Goal: Task Accomplishment & Management: Manage account settings

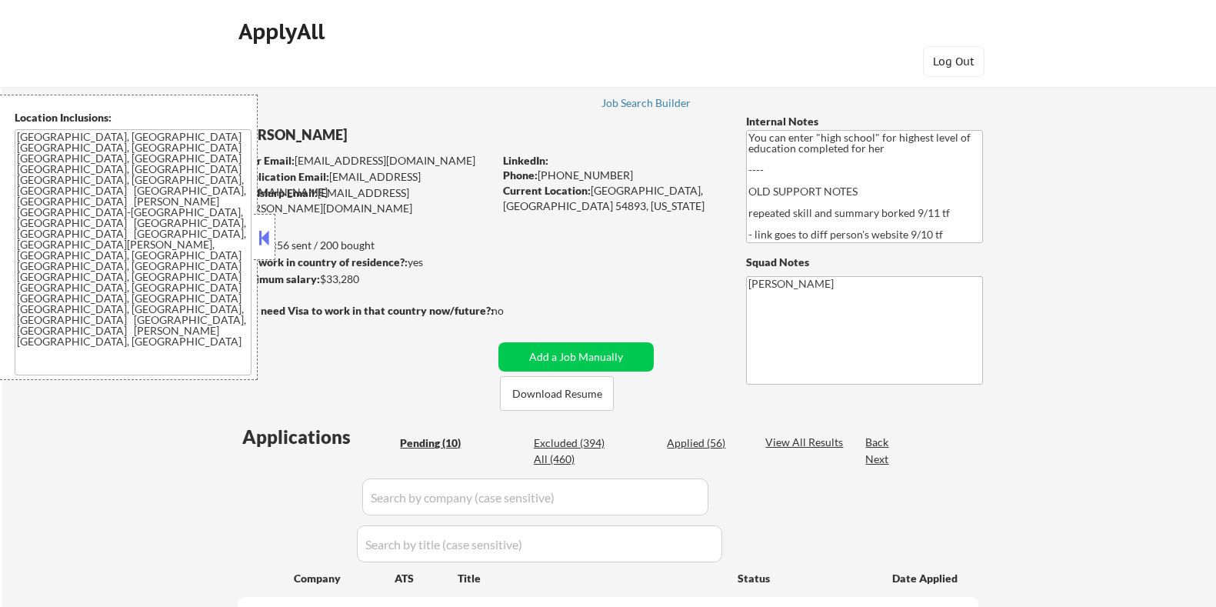
select select ""pending""
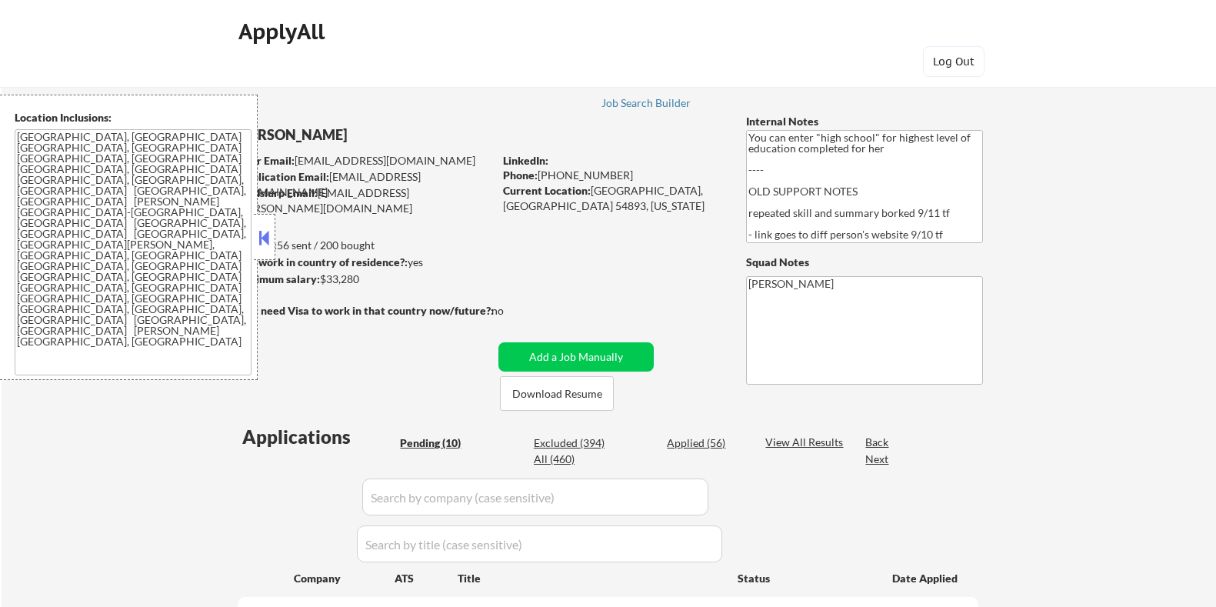
select select ""pending""
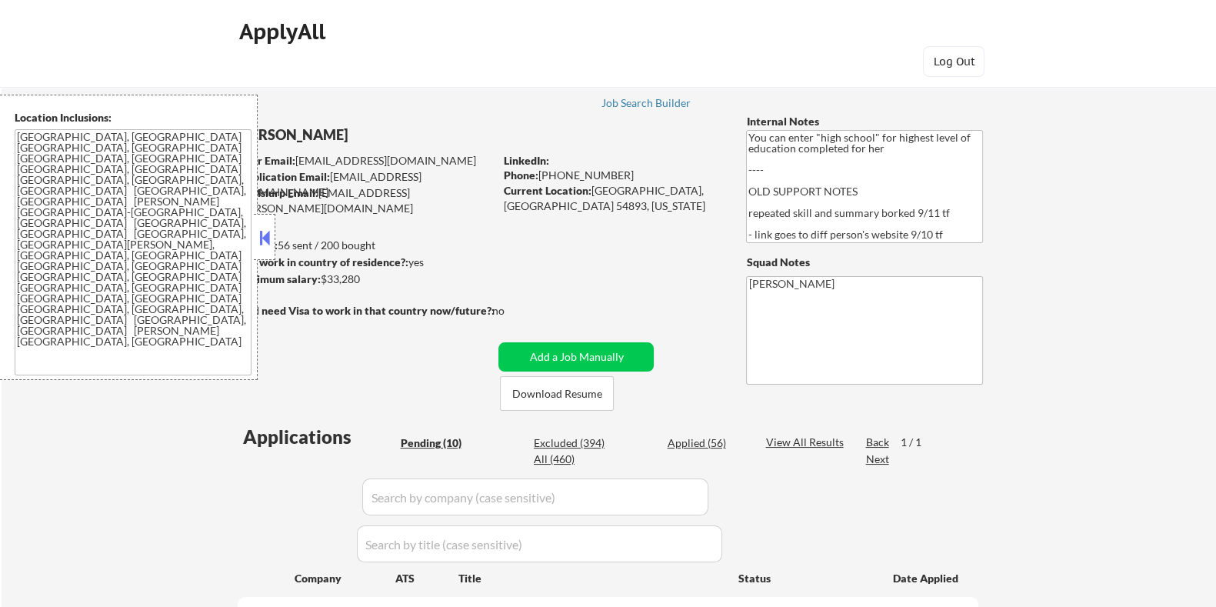
scroll to position [191, 0]
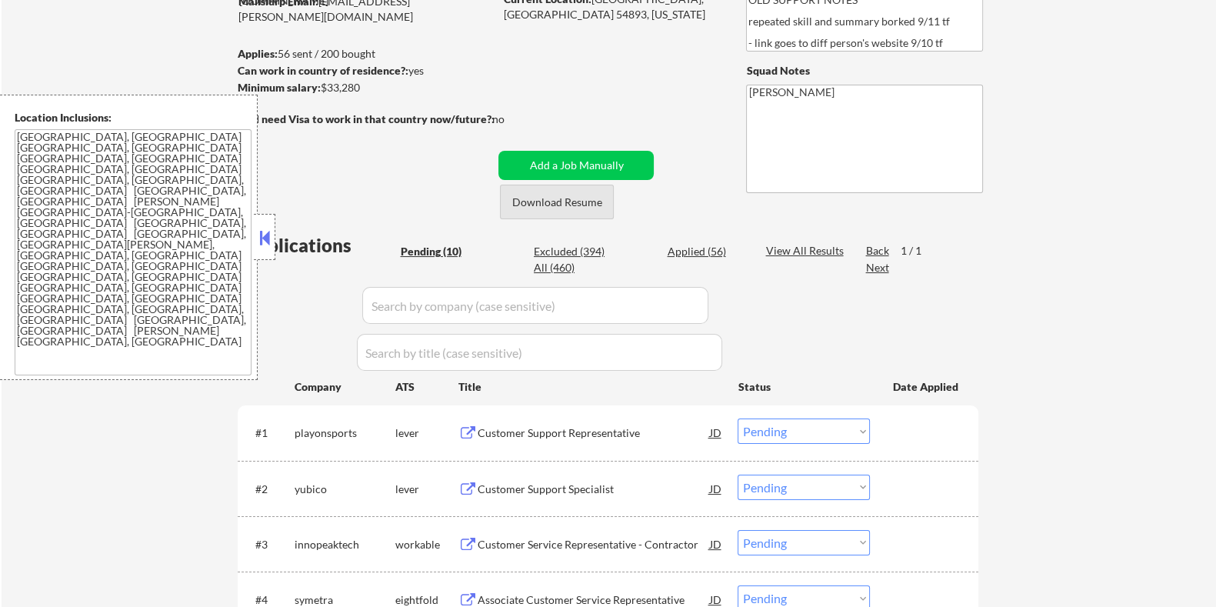
click at [568, 201] on button "Download Resume" at bounding box center [557, 202] width 114 height 35
click at [545, 424] on div "Customer Support Representative" at bounding box center [593, 432] width 232 height 28
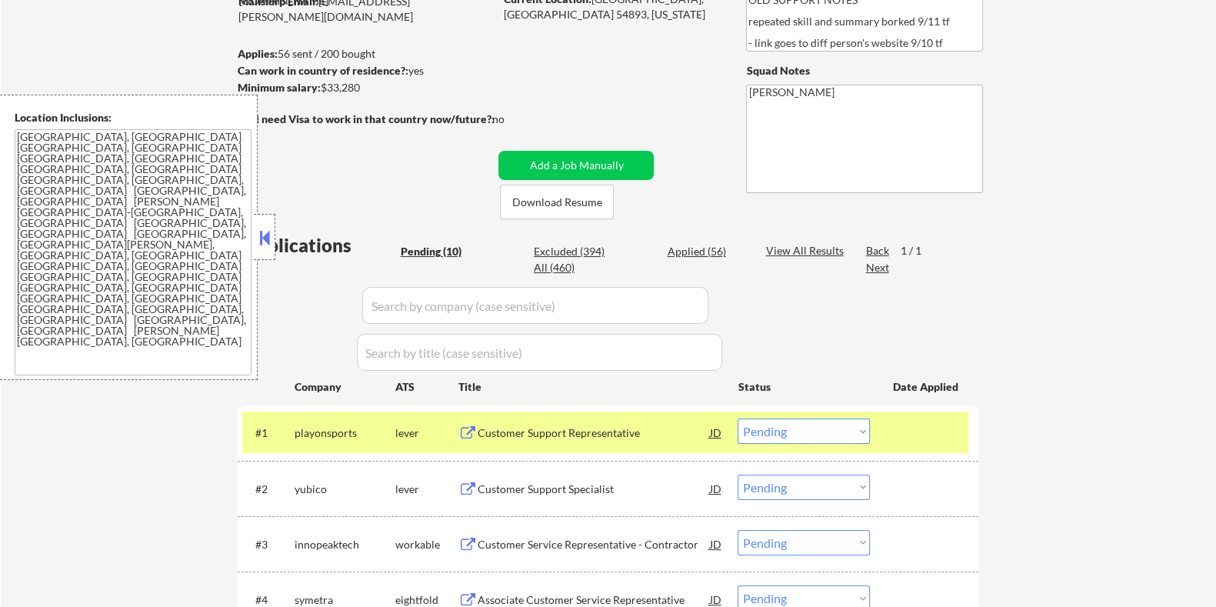
drag, startPoint x: 374, startPoint y: 86, endPoint x: 321, endPoint y: 85, distance: 53.8
click at [321, 85] on div "Minimum salary: $33,280" at bounding box center [365, 87] width 256 height 15
copy div "$33,280"
click at [822, 434] on select "Choose an option... Pending Applied Excluded (Questions) Excluded (Expired) Exc…" at bounding box center [803, 430] width 132 height 25
click at [737, 418] on select "Choose an option... Pending Applied Excluded (Questions) Excluded (Expired) Exc…" at bounding box center [803, 430] width 132 height 25
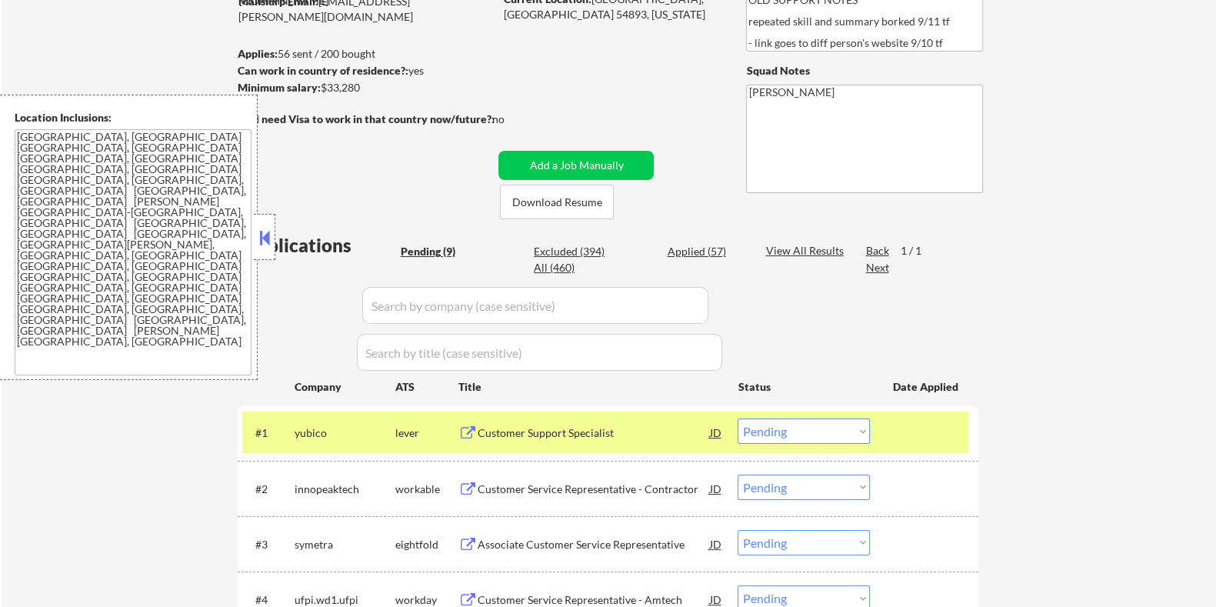
click at [518, 438] on div "Customer Support Specialist" at bounding box center [593, 432] width 232 height 15
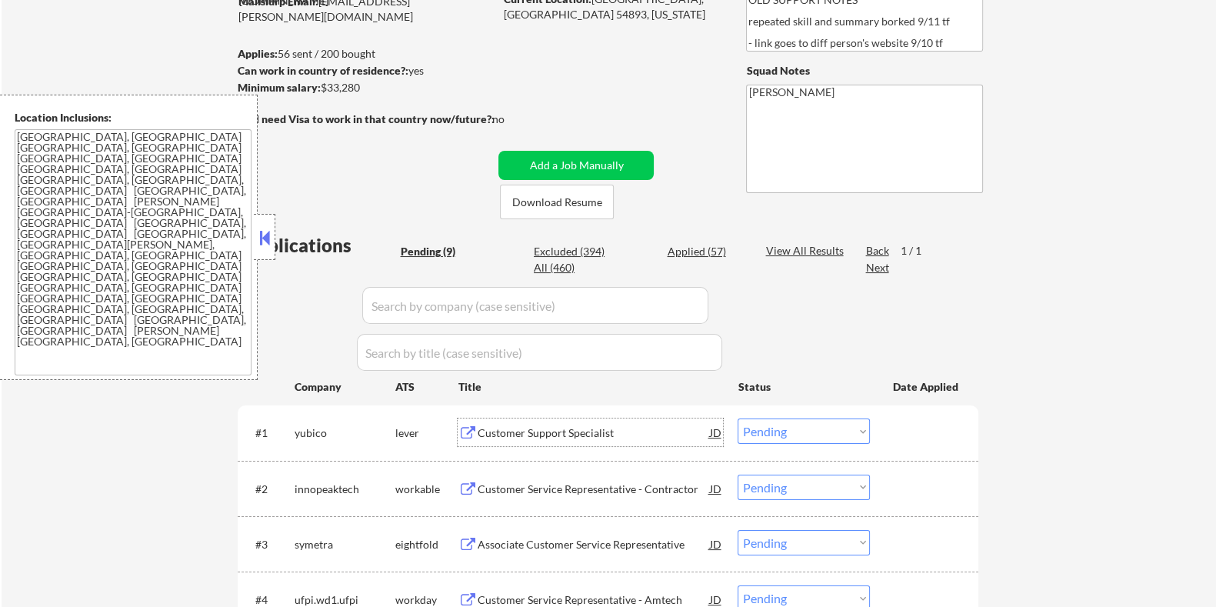
click at [778, 431] on select "Choose an option... Pending Applied Excluded (Questions) Excluded (Expired) Exc…" at bounding box center [803, 430] width 132 height 25
click at [737, 418] on select "Choose an option... Pending Applied Excluded (Questions) Excluded (Expired) Exc…" at bounding box center [803, 430] width 132 height 25
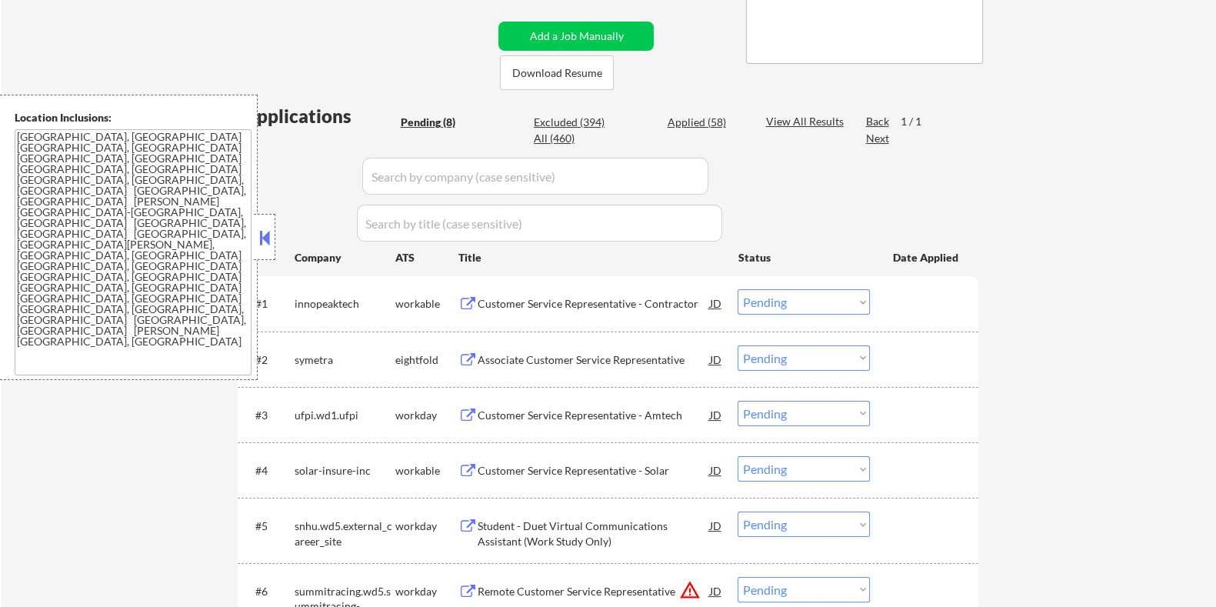
scroll to position [384, 0]
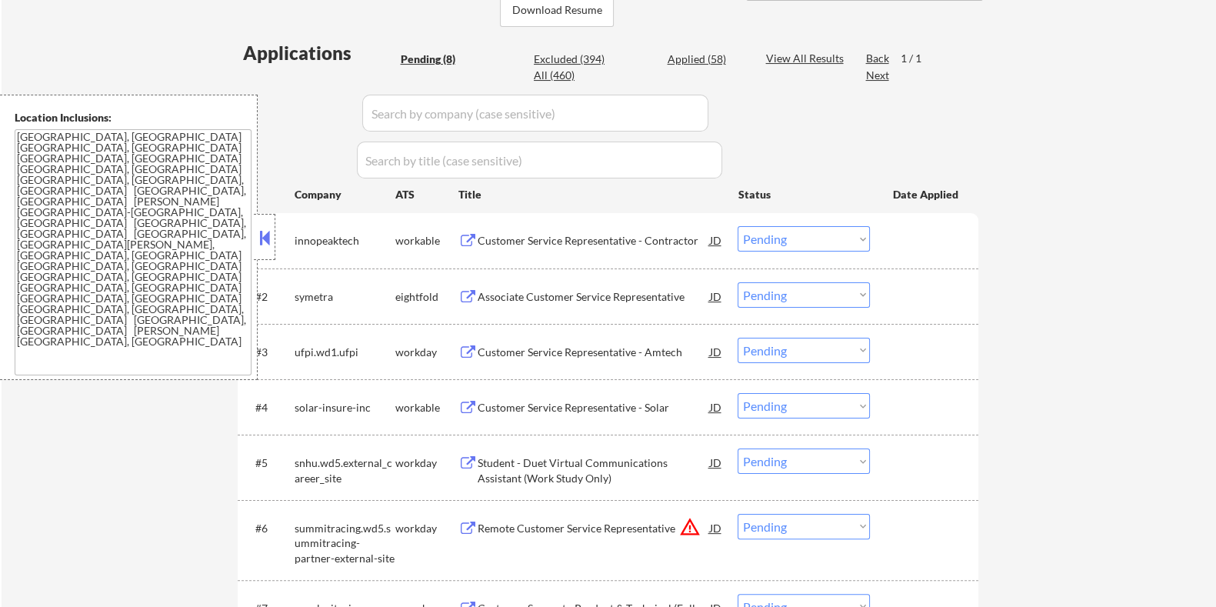
click at [525, 236] on div "Customer Service Representative - Contractor" at bounding box center [593, 240] width 232 height 15
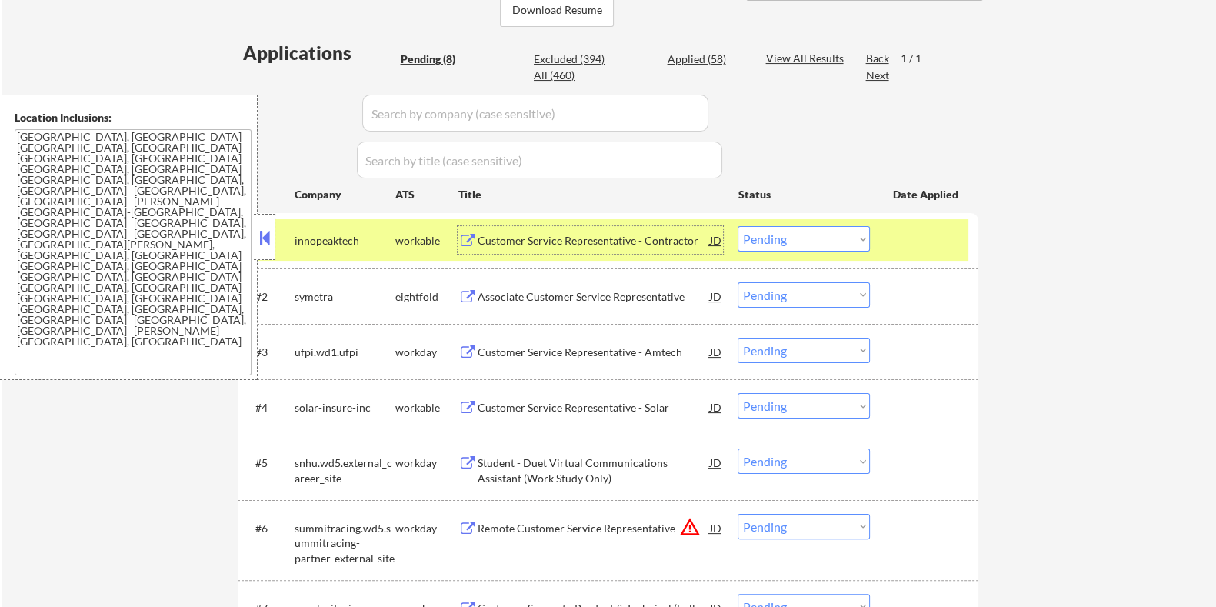
click at [810, 236] on select "Choose an option... Pending Applied Excluded (Questions) Excluded (Expired) Exc…" at bounding box center [803, 238] width 132 height 25
click at [737, 226] on select "Choose an option... Pending Applied Excluded (Questions) Excluded (Expired) Exc…" at bounding box center [803, 238] width 132 height 25
select select ""pending""
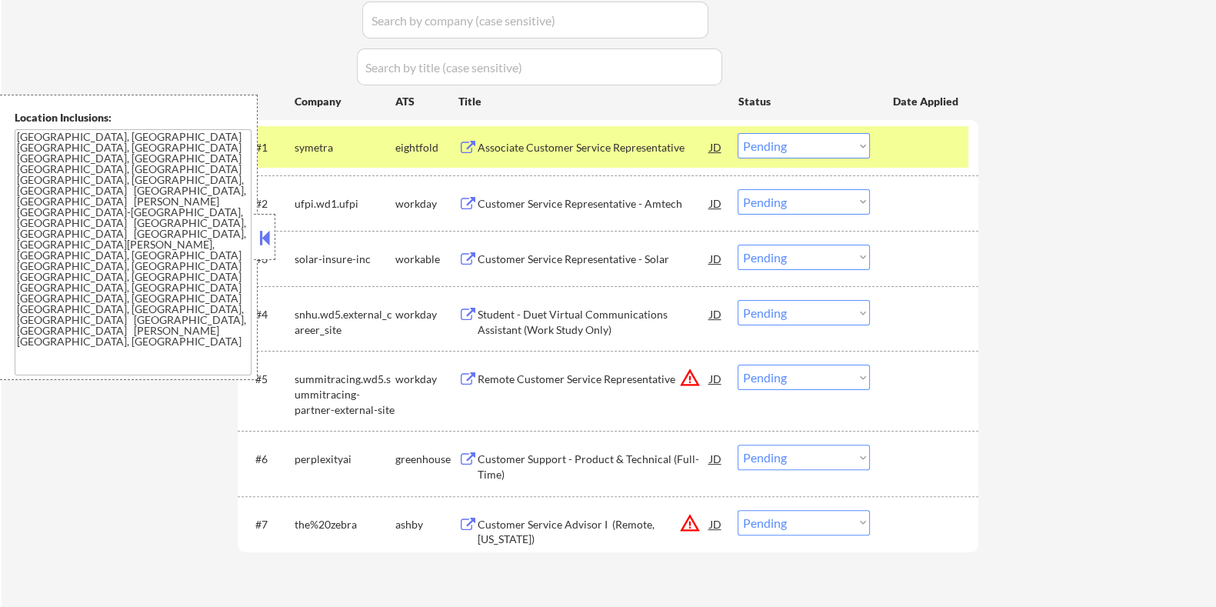
scroll to position [481, 0]
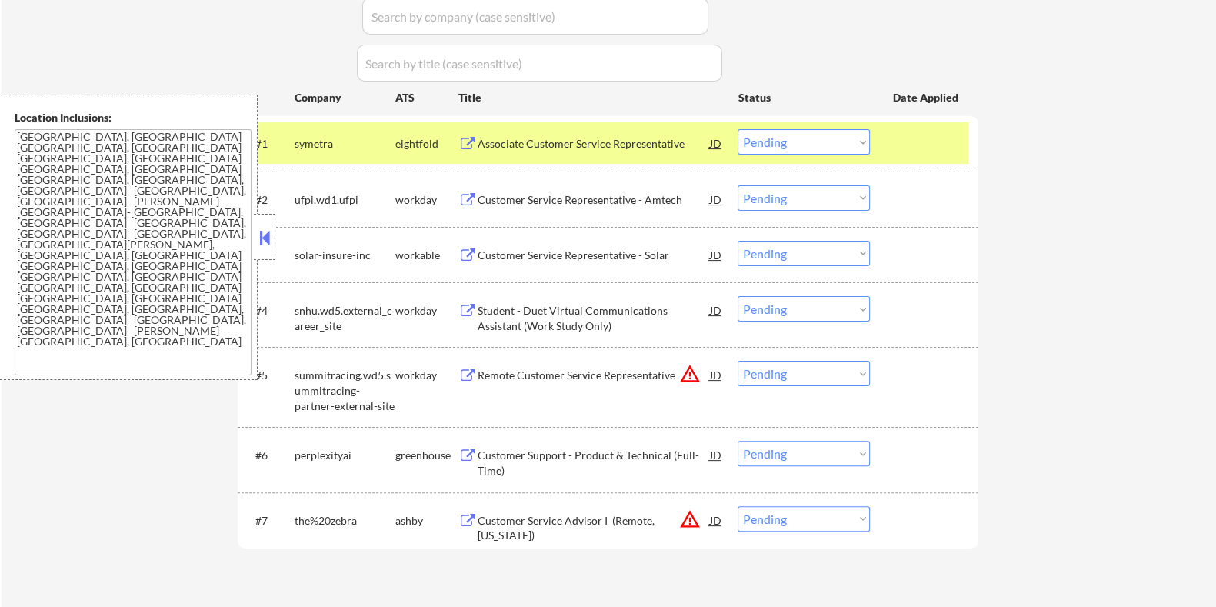
click at [517, 515] on div "Customer Service Advisor I (Remote, [US_STATE])" at bounding box center [593, 528] width 232 height 30
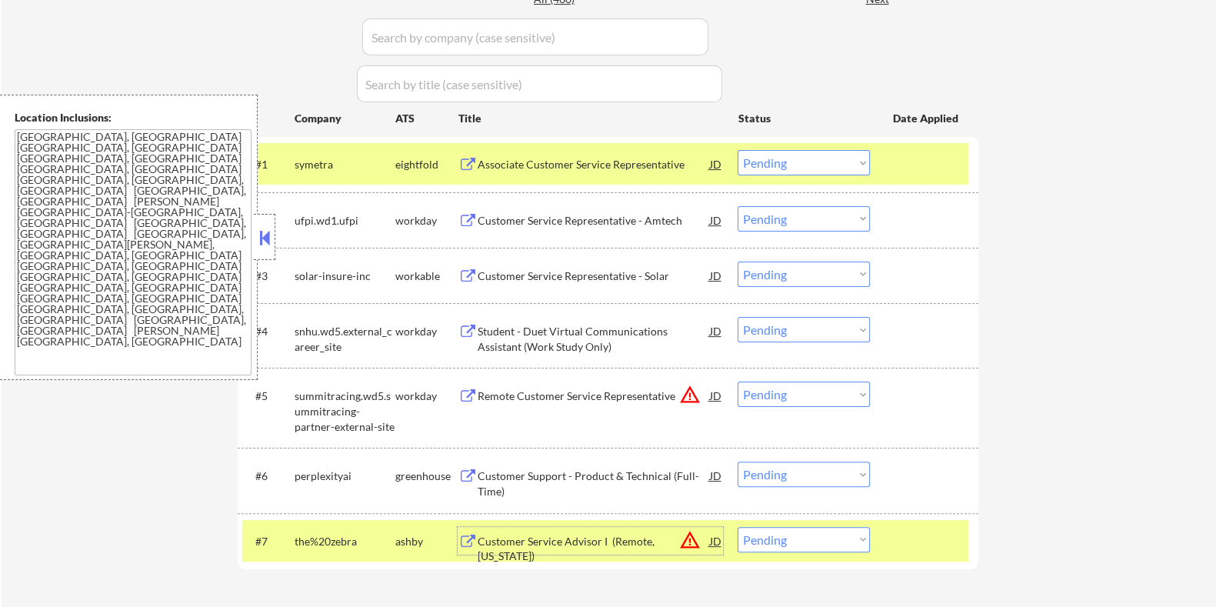
scroll to position [577, 0]
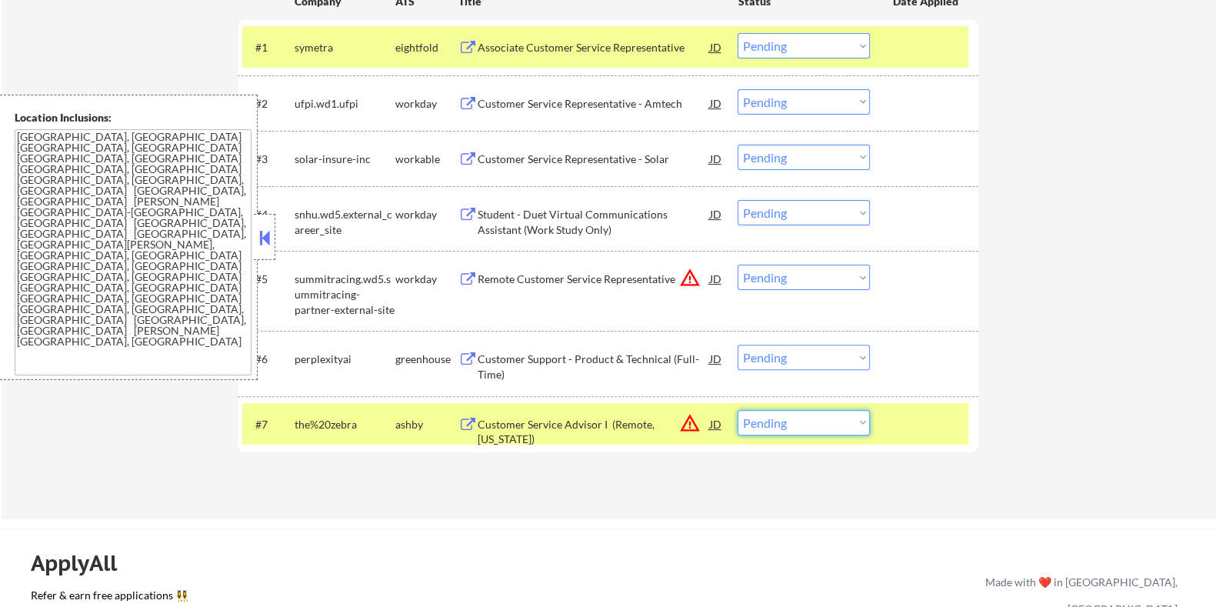
click at [797, 421] on select "Choose an option... Pending Applied Excluded (Questions) Excluded (Expired) Exc…" at bounding box center [803, 422] width 132 height 25
select select ""excluded__location_""
click at [737, 410] on select "Choose an option... Pending Applied Excluded (Questions) Excluded (Expired) Exc…" at bounding box center [803, 422] width 132 height 25
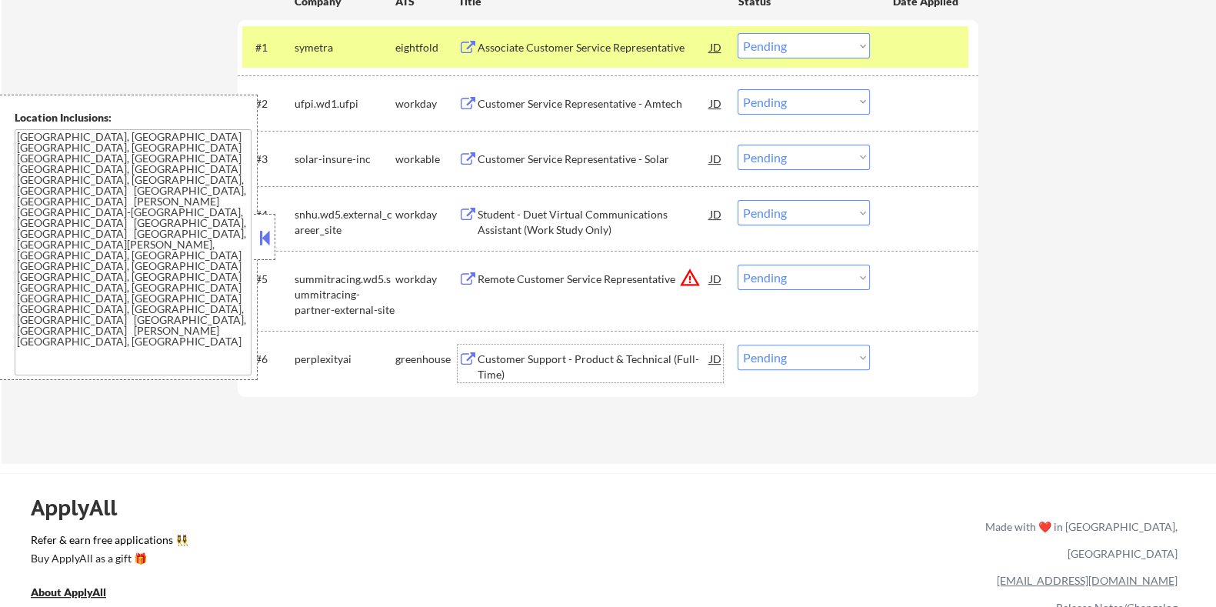
click at [525, 359] on div "Customer Support - Product & Technical (Full-Time)" at bounding box center [593, 366] width 232 height 30
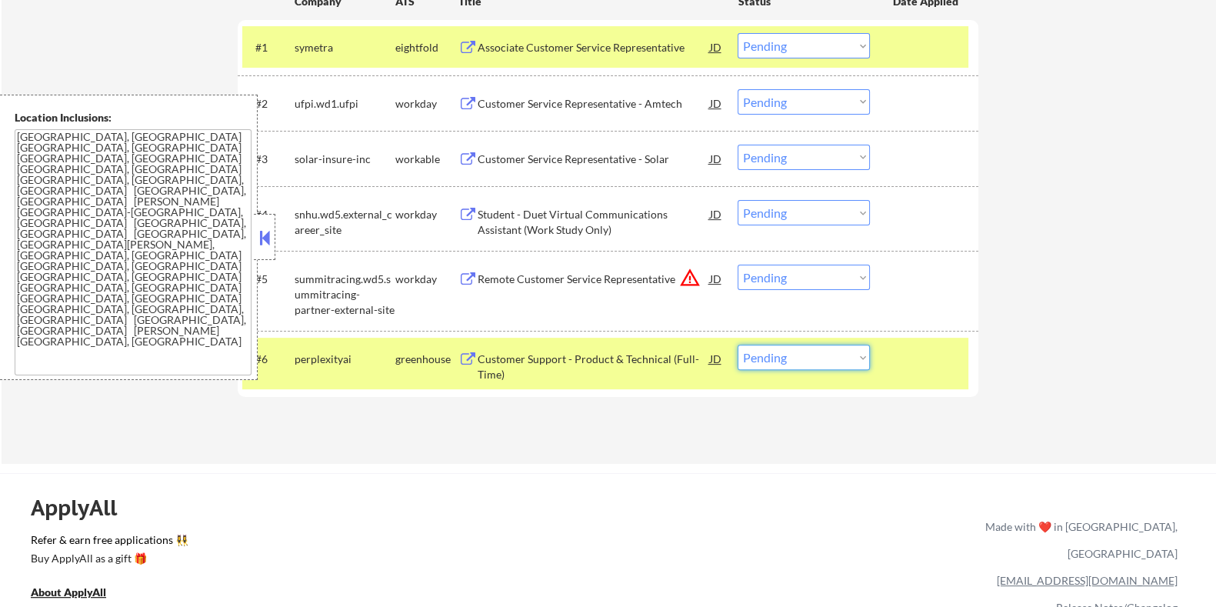
click at [844, 355] on select "Choose an option... Pending Applied Excluded (Questions) Excluded (Expired) Exc…" at bounding box center [803, 356] width 132 height 25
select select ""excluded__bad_match_""
click at [737, 344] on select "Choose an option... Pending Applied Excluded (Questions) Excluded (Expired) Exc…" at bounding box center [803, 356] width 132 height 25
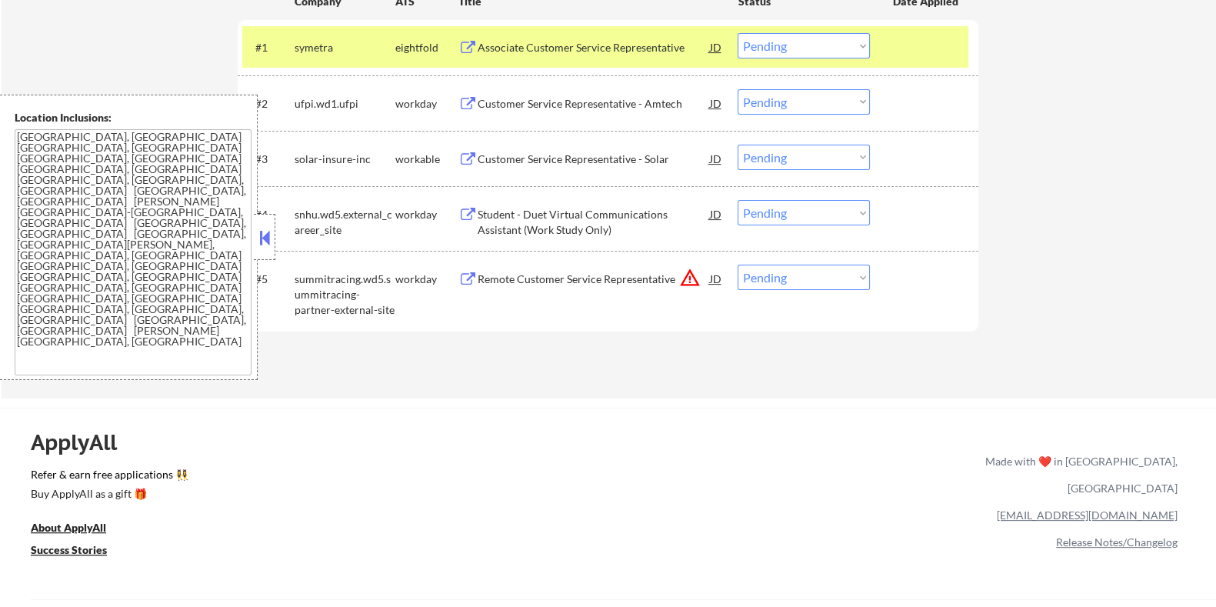
click at [561, 278] on div "Remote Customer Service Representative" at bounding box center [593, 278] width 232 height 15
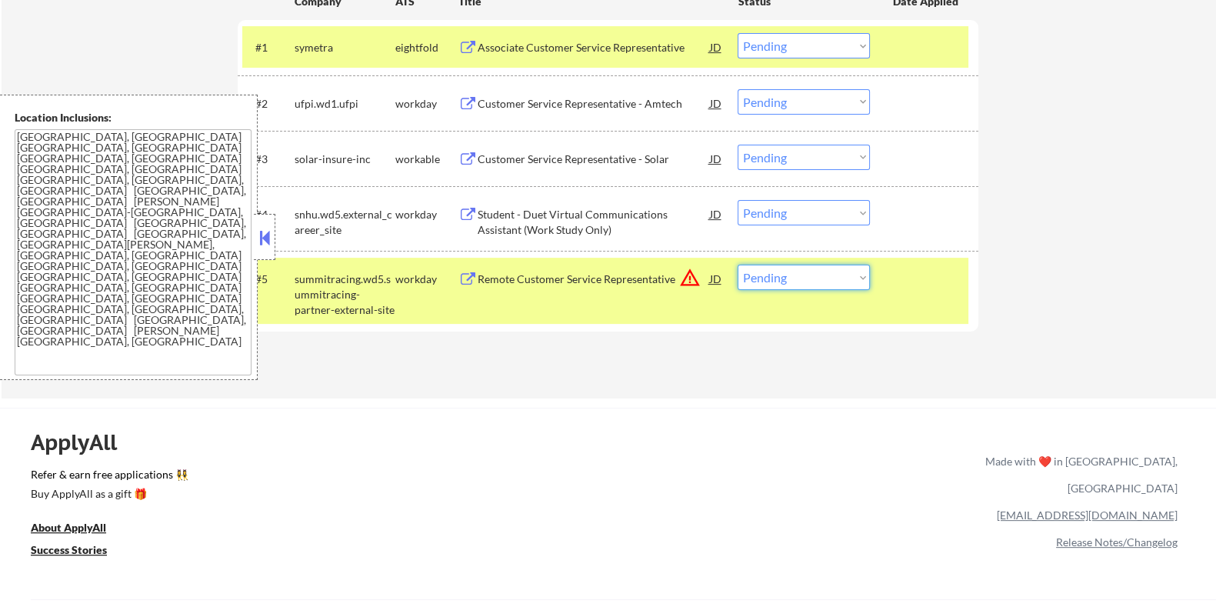
click at [773, 275] on select "Choose an option... Pending Applied Excluded (Questions) Excluded (Expired) Exc…" at bounding box center [803, 277] width 132 height 25
select select ""excluded__bad_match_""
click at [737, 265] on select "Choose an option... Pending Applied Excluded (Questions) Excluded (Expired) Exc…" at bounding box center [803, 277] width 132 height 25
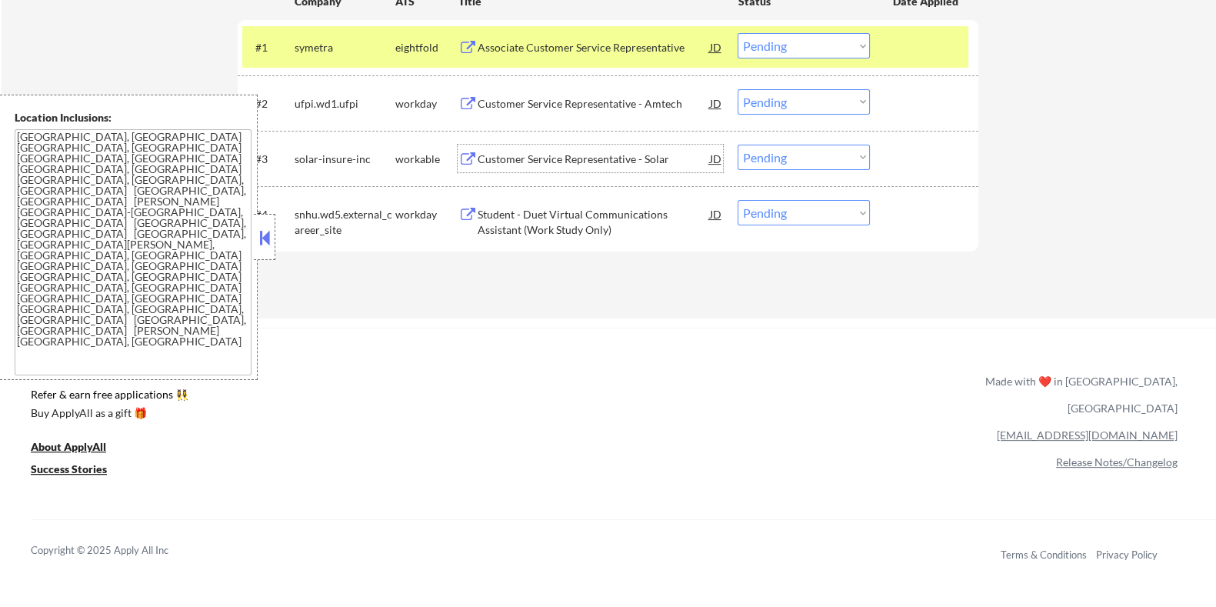
click at [604, 150] on div "Customer Service Representative - Solar" at bounding box center [593, 159] width 232 height 28
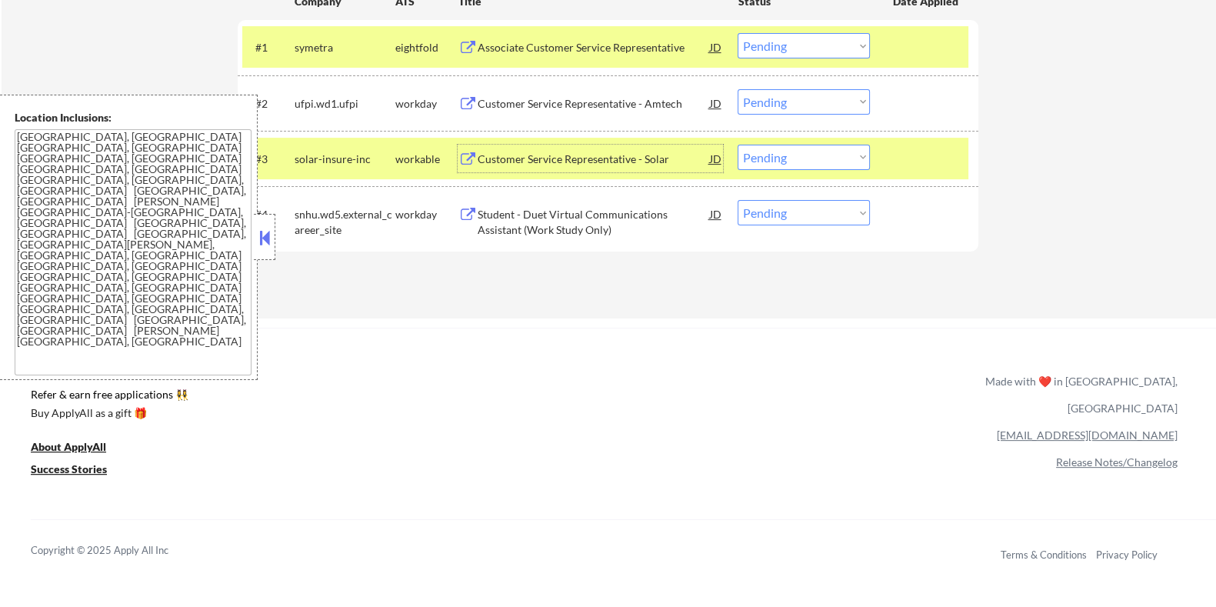
click at [796, 160] on select "Choose an option... Pending Applied Excluded (Questions) Excluded (Expired) Exc…" at bounding box center [803, 157] width 132 height 25
click at [737, 145] on select "Choose an option... Pending Applied Excluded (Questions) Excluded (Expired) Exc…" at bounding box center [803, 157] width 132 height 25
select select ""pending""
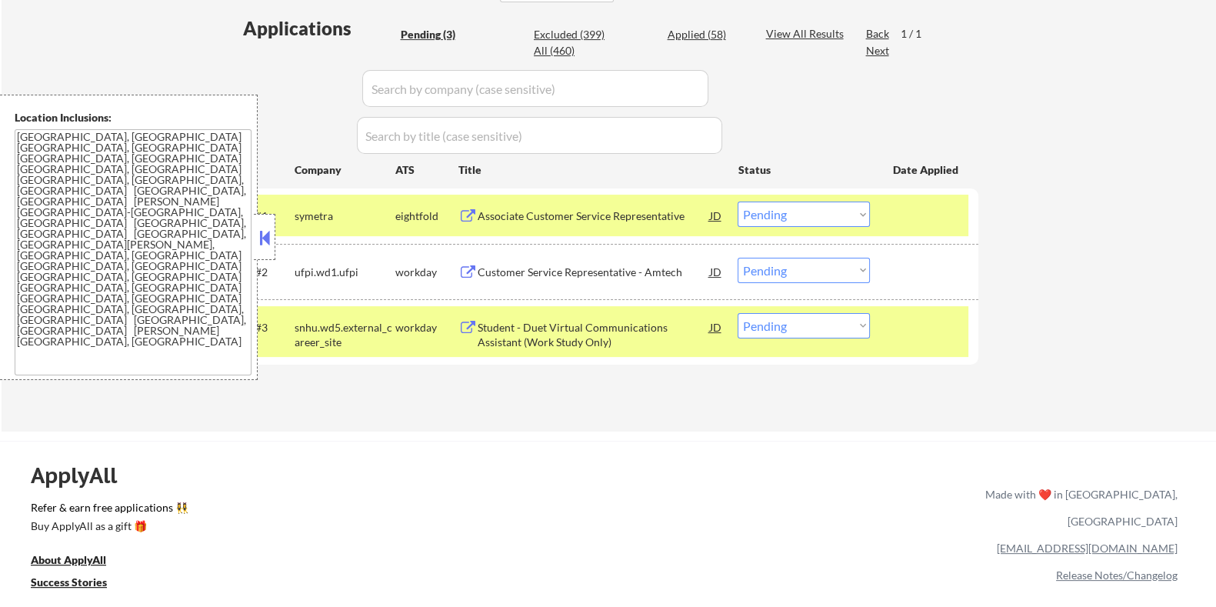
scroll to position [288, 0]
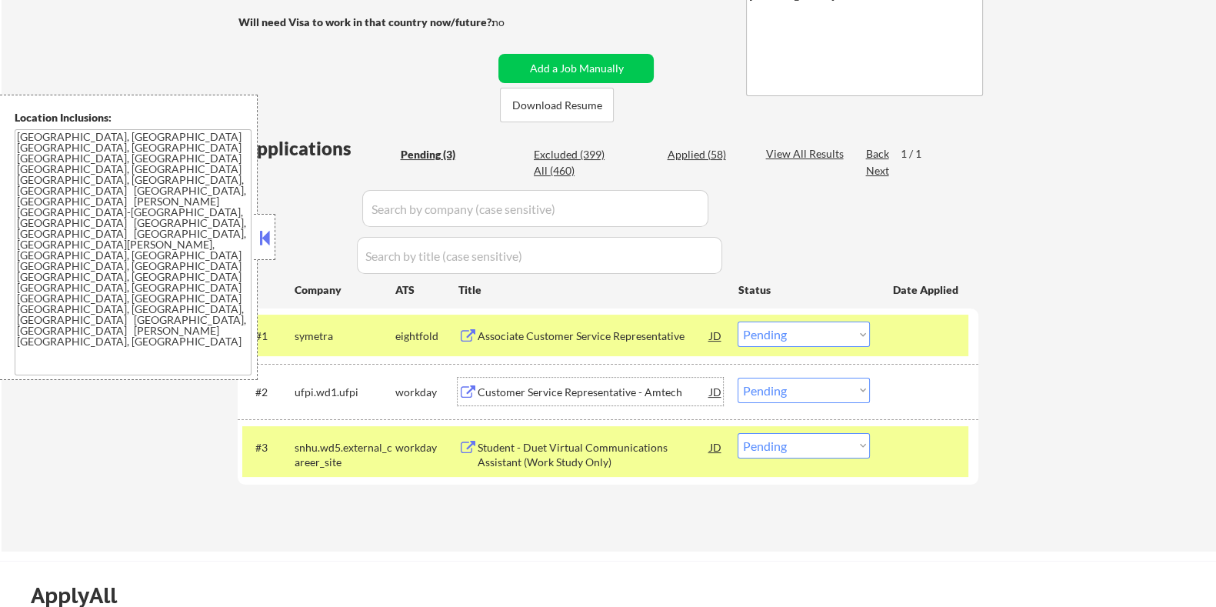
click at [540, 386] on div "Customer Service Representative - Amtech" at bounding box center [593, 391] width 232 height 15
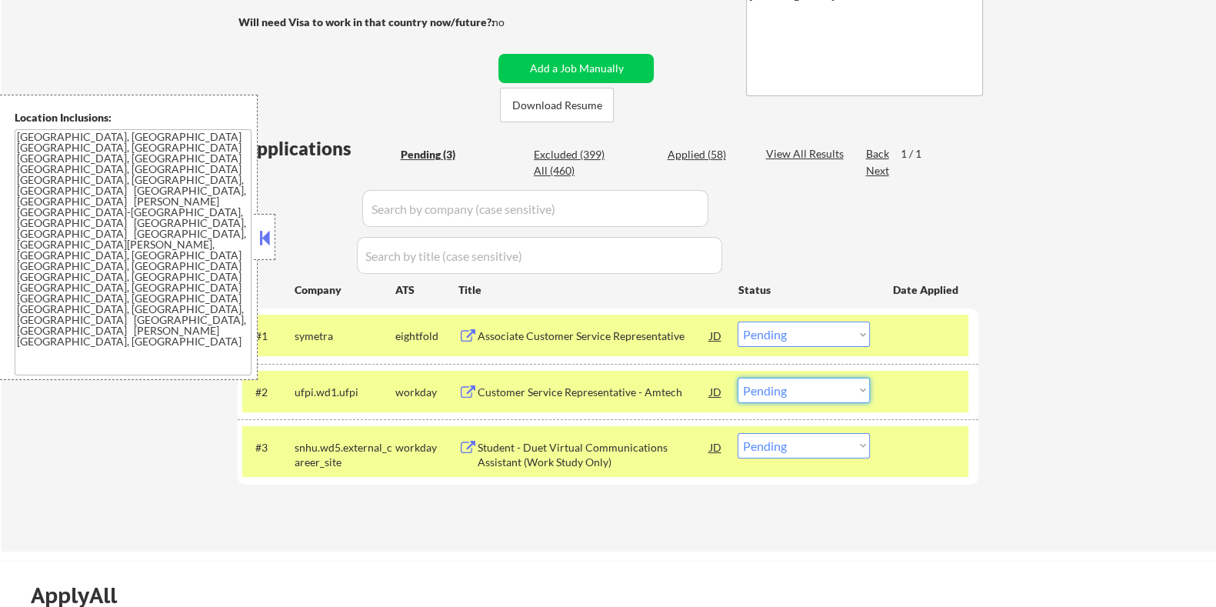
click at [818, 388] on select "Choose an option... Pending Applied Excluded (Questions) Excluded (Expired) Exc…" at bounding box center [803, 390] width 132 height 25
click at [737, 378] on select "Choose an option... Pending Applied Excluded (Questions) Excluded (Expired) Exc…" at bounding box center [803, 390] width 132 height 25
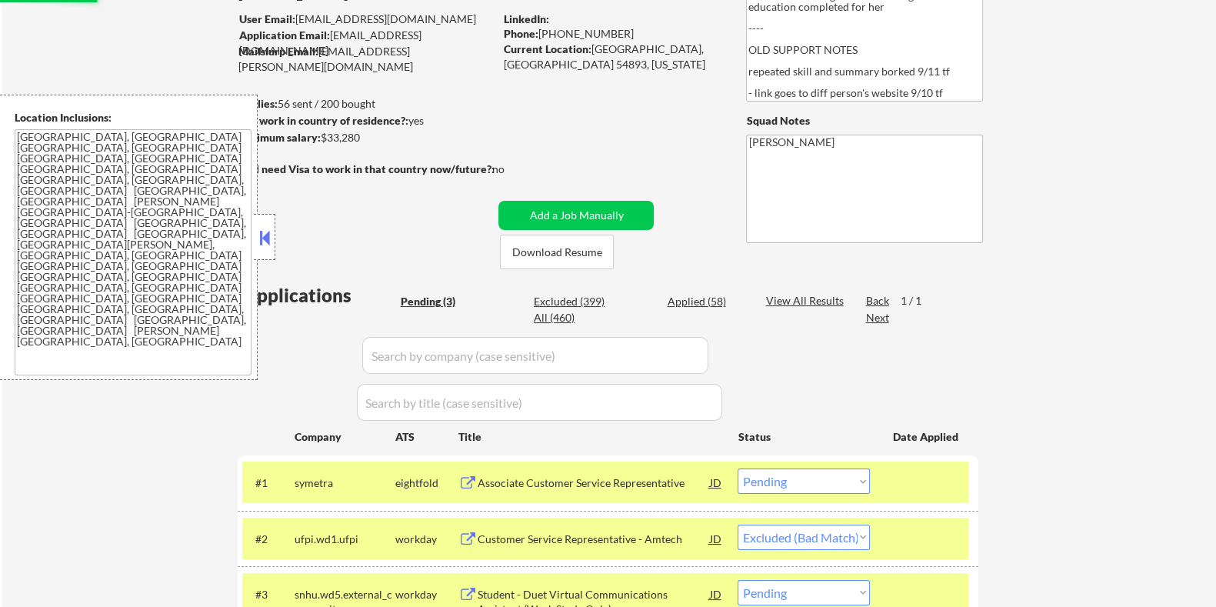
scroll to position [95, 0]
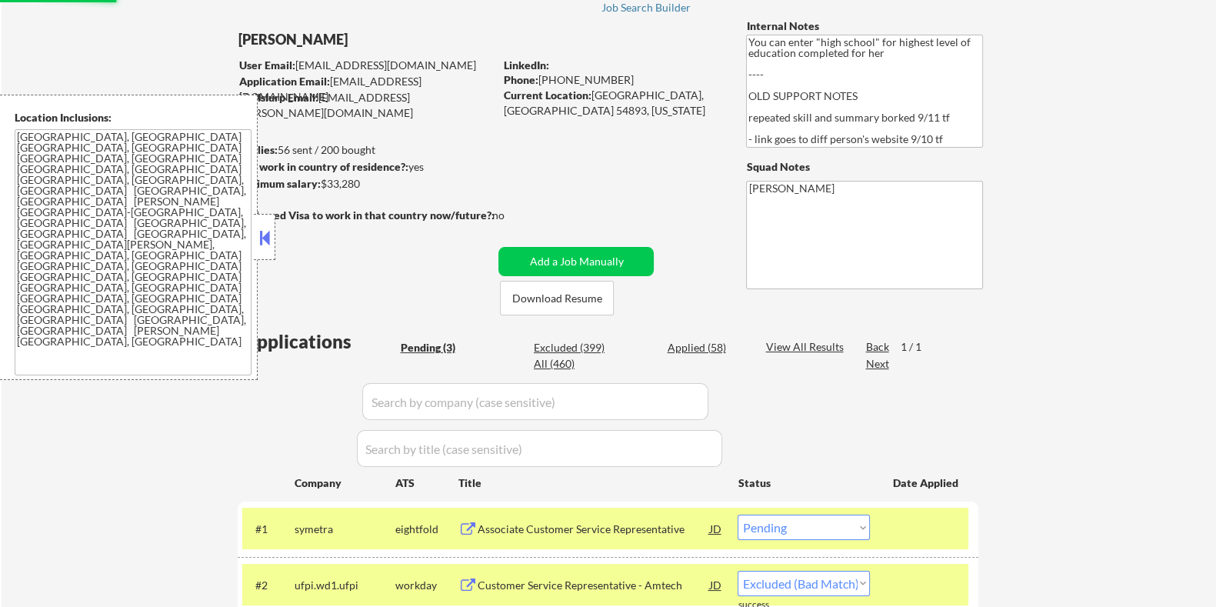
select select ""pending""
